Goal: Information Seeking & Learning: Check status

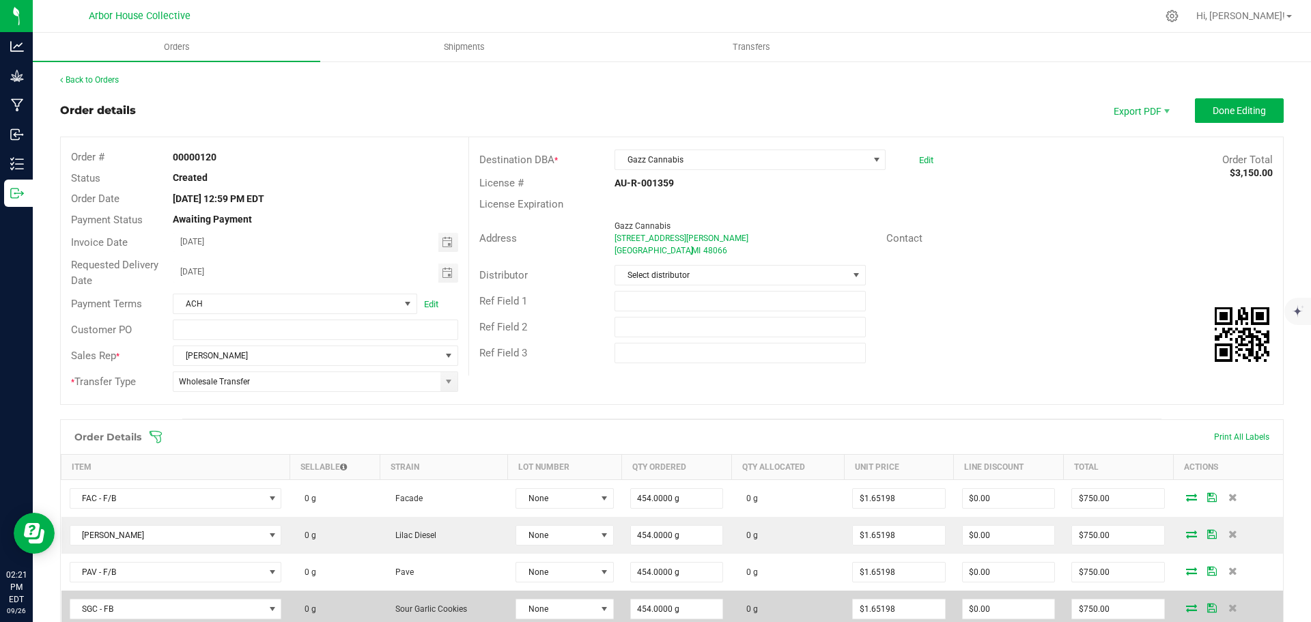
scroll to position [283, 0]
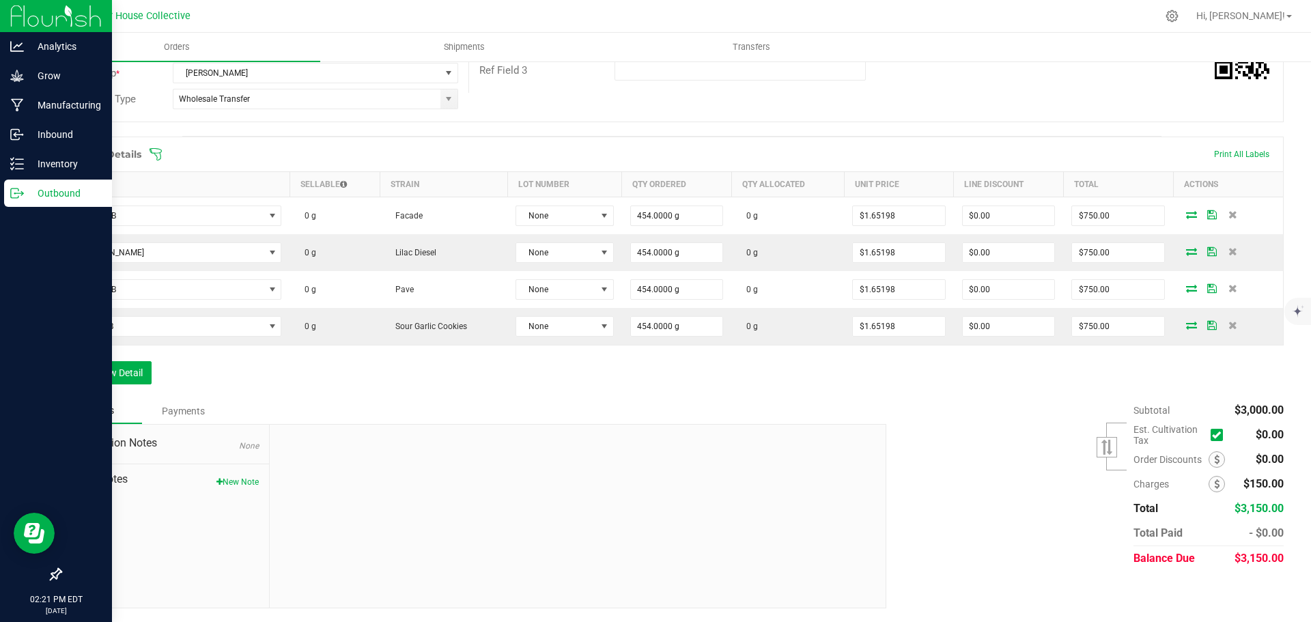
click at [51, 195] on p "Outbound" at bounding box center [65, 193] width 82 height 16
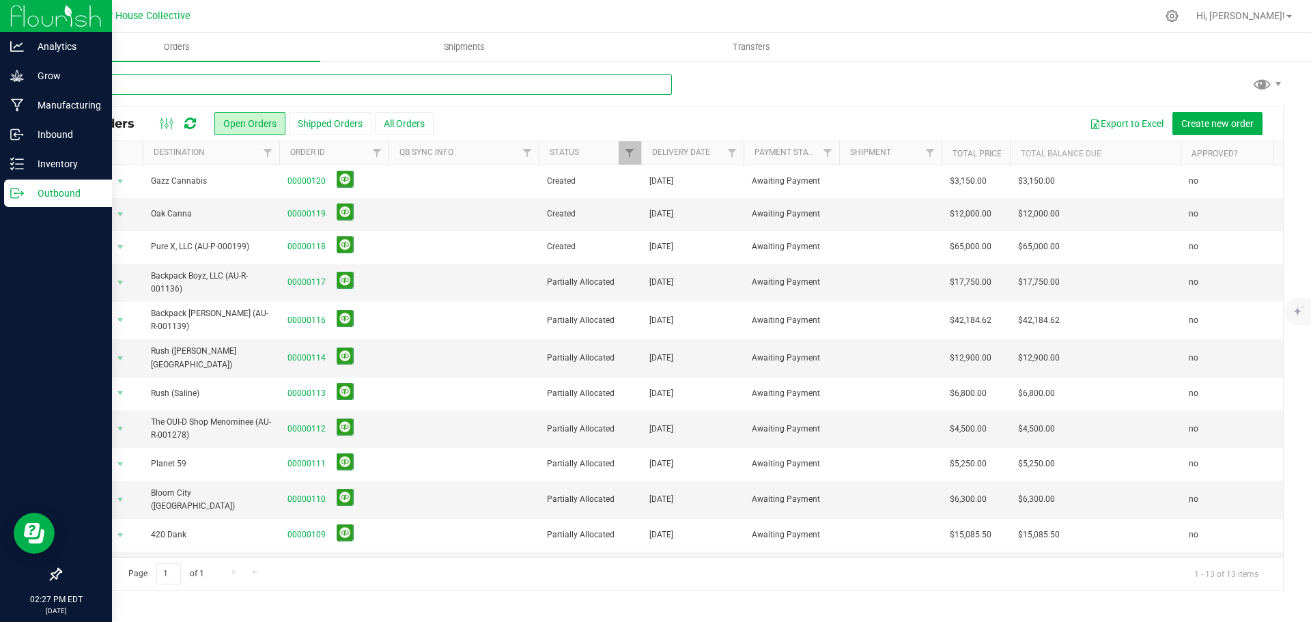
click at [245, 87] on input "text" at bounding box center [366, 84] width 612 height 20
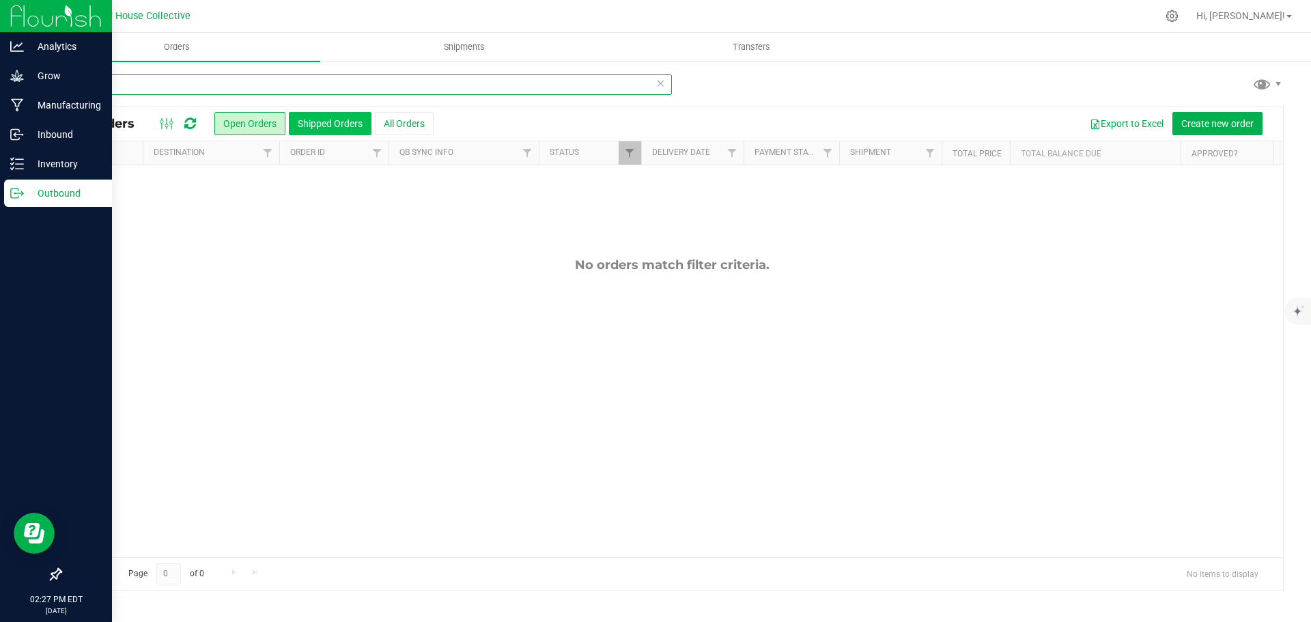
type input "noxx"
click at [321, 122] on button "Shipped Orders" at bounding box center [330, 123] width 83 height 23
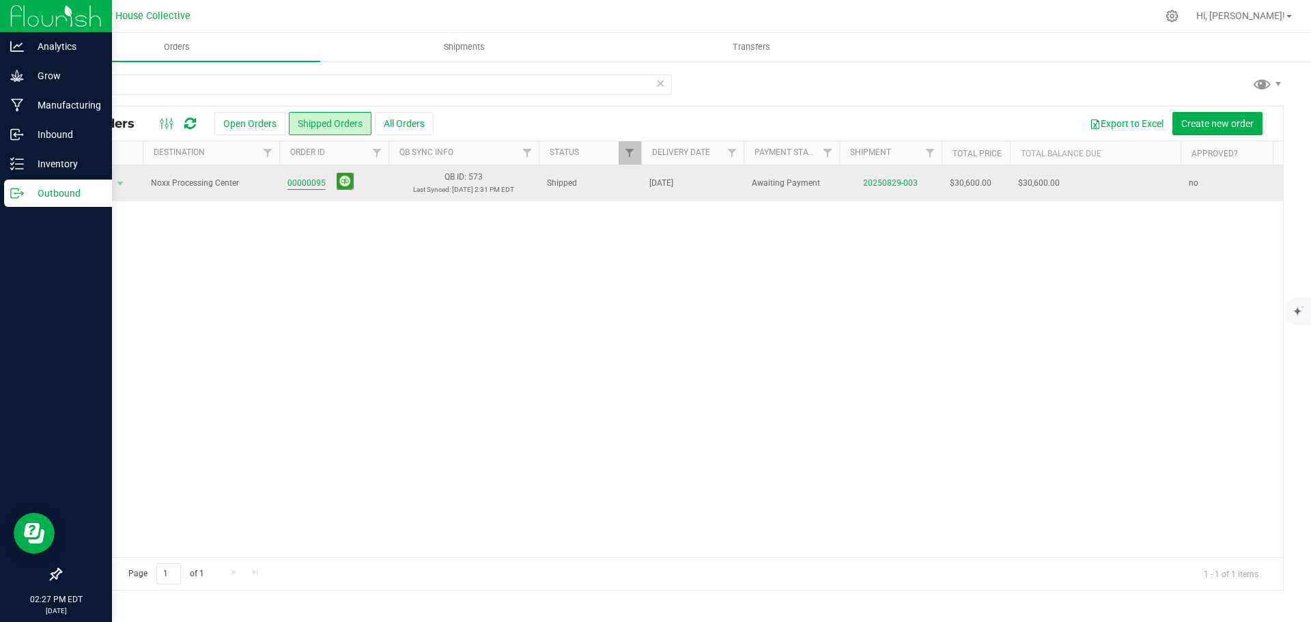
click at [311, 180] on link "00000095" at bounding box center [307, 183] width 38 height 13
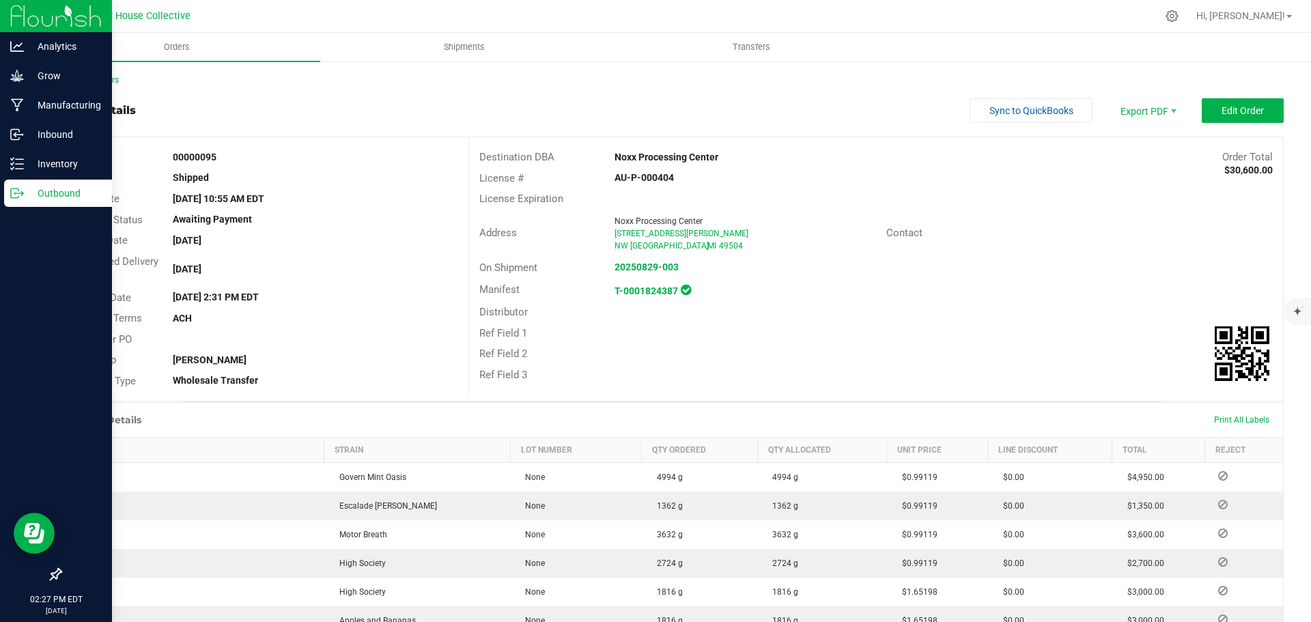
drag, startPoint x: 217, startPoint y: 157, endPoint x: 160, endPoint y: 163, distance: 57.6
click at [160, 162] on div "Order # 00000095" at bounding box center [265, 157] width 408 height 21
copy div "00000095"
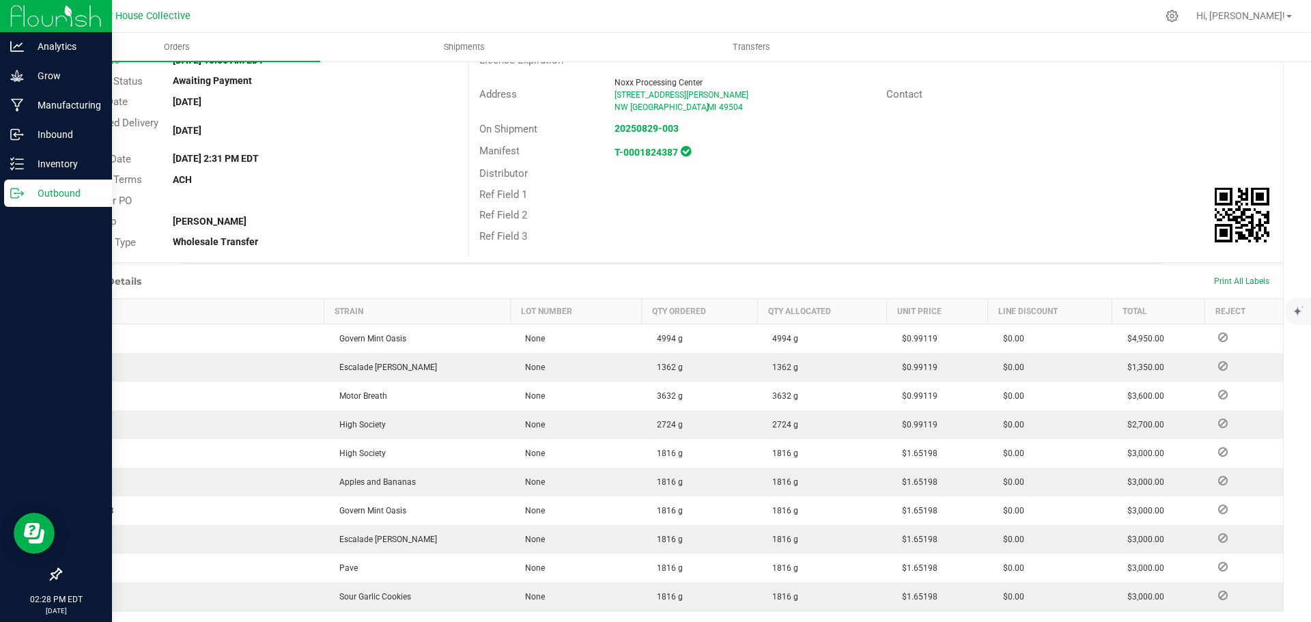
scroll to position [25, 0]
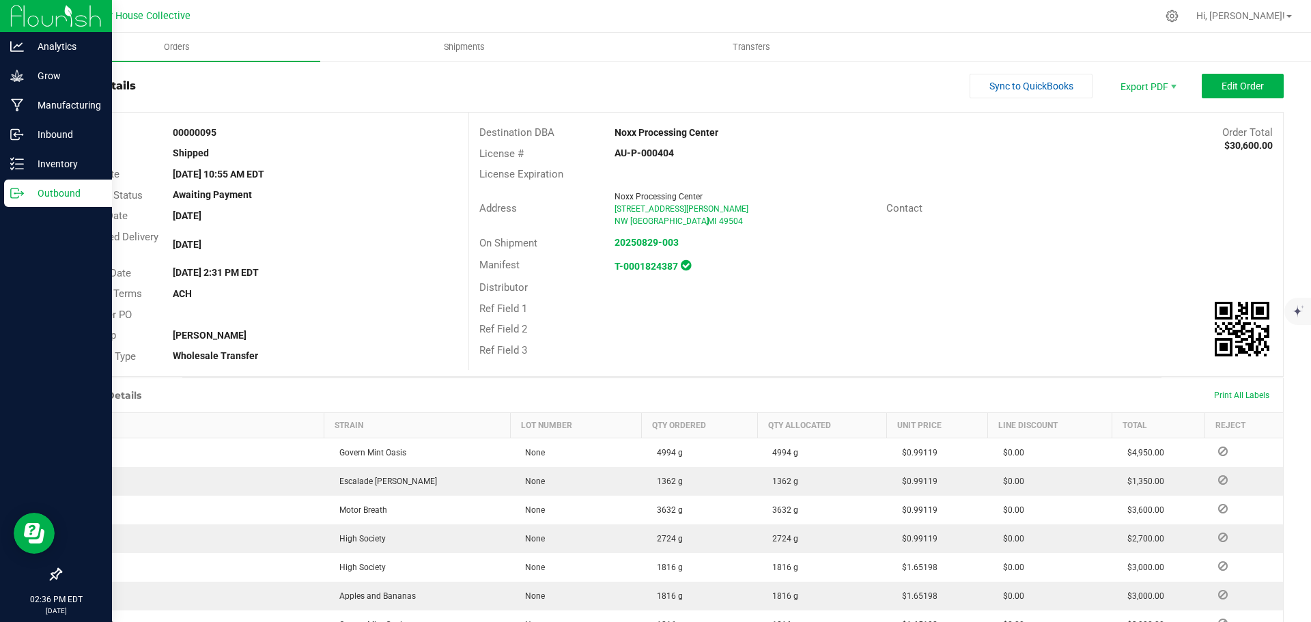
click at [36, 191] on p "Outbound" at bounding box center [65, 193] width 82 height 16
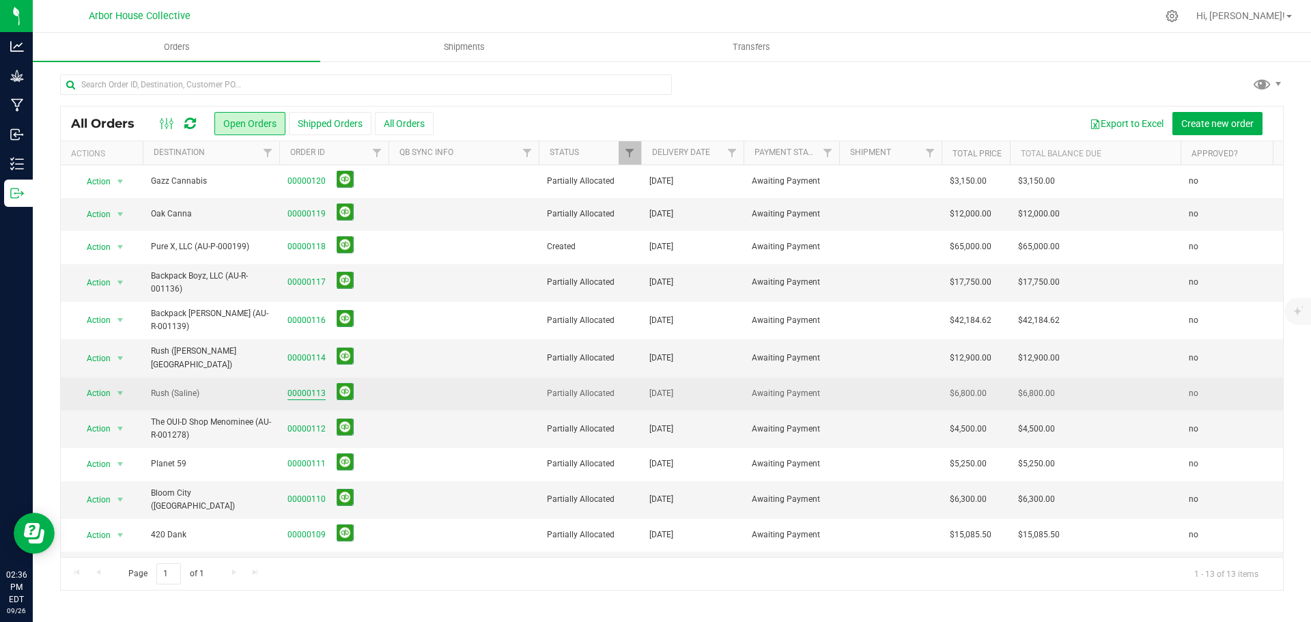
click at [307, 389] on link "00000113" at bounding box center [307, 393] width 38 height 13
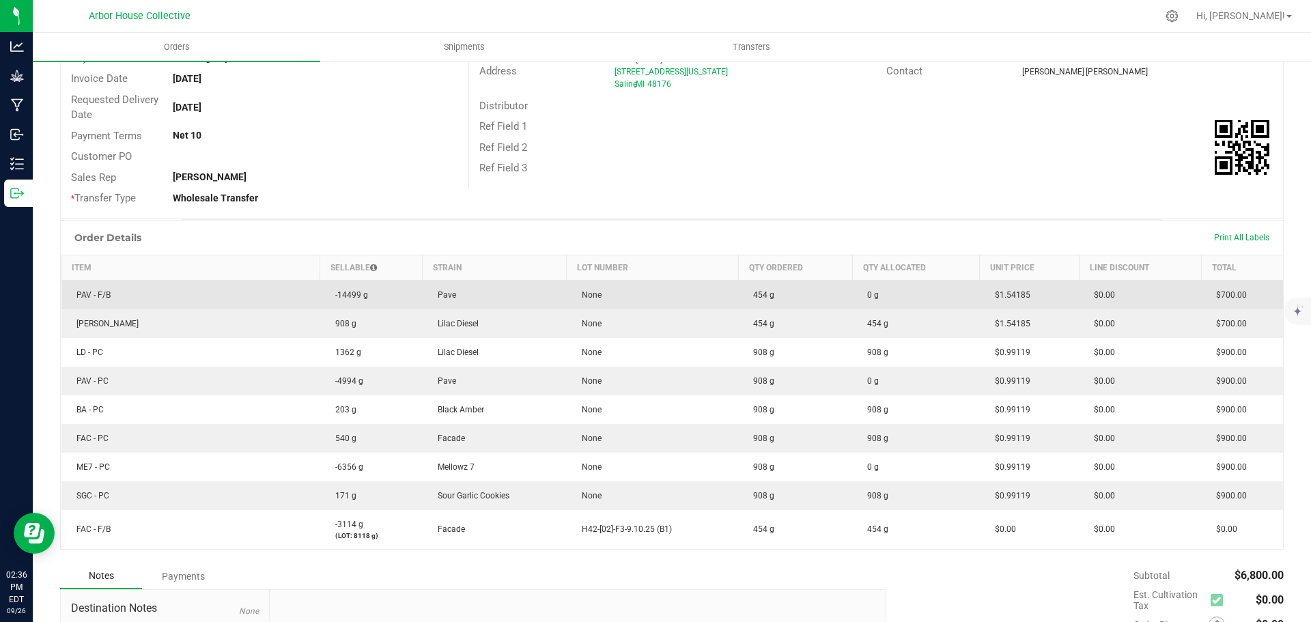
scroll to position [327, 0]
